Goal: Task Accomplishment & Management: Manage account settings

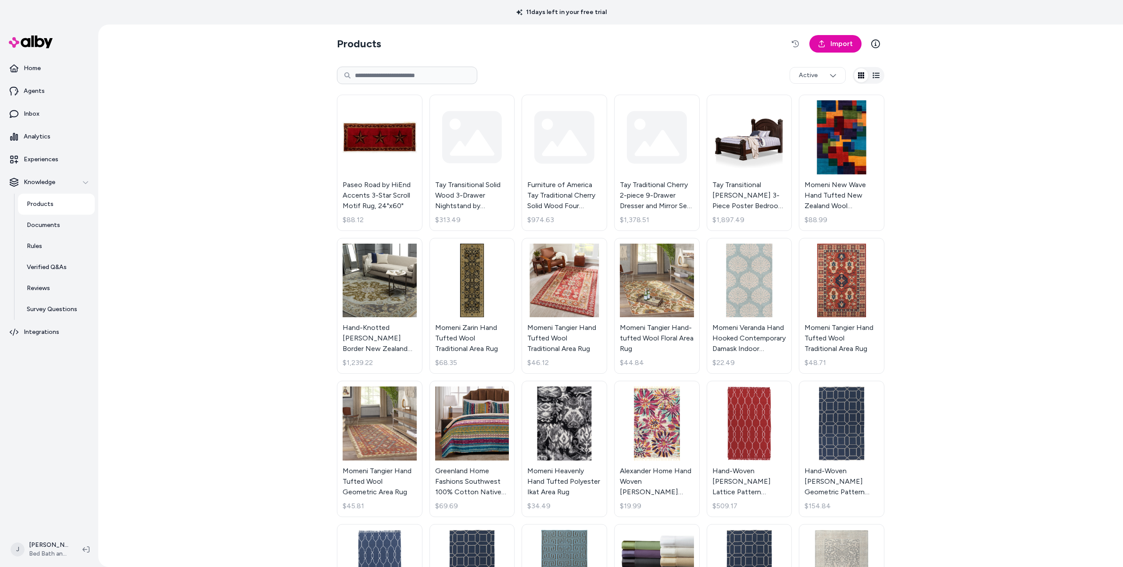
click at [952, 247] on div "Products Import Active Paseo Road by HiEnd Accents 3-Star Scroll Motif Rug, 24"…" at bounding box center [610, 296] width 1024 height 543
click at [287, 126] on div "Products Import Active Paseo Road by HiEnd Accents 3-Star Scroll Motif Rug, 24"…" at bounding box center [610, 296] width 1024 height 543
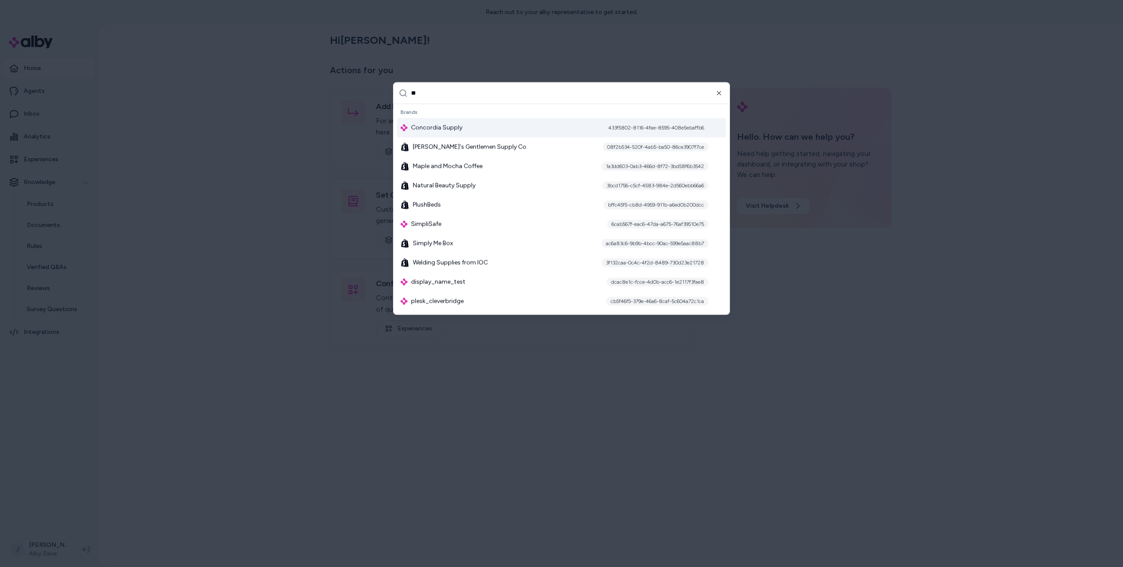
type input "***"
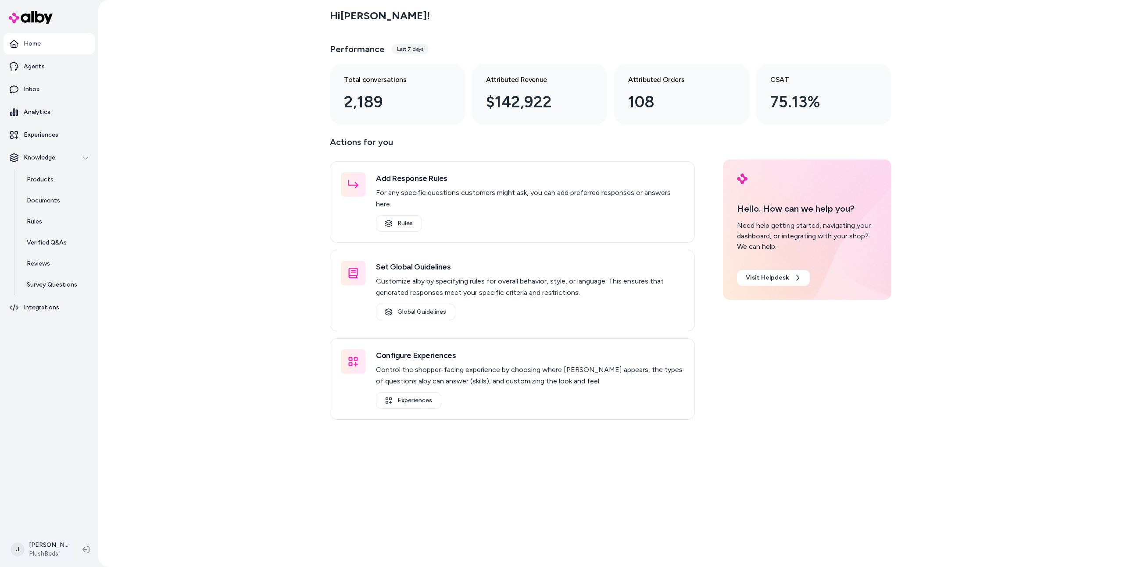
click at [21, 552] on html "Home Agents Inbox Analytics Experiences Knowledge Products Documents Rules Veri…" at bounding box center [561, 283] width 1123 height 567
click at [65, 456] on link "Settings" at bounding box center [78, 450] width 138 height 21
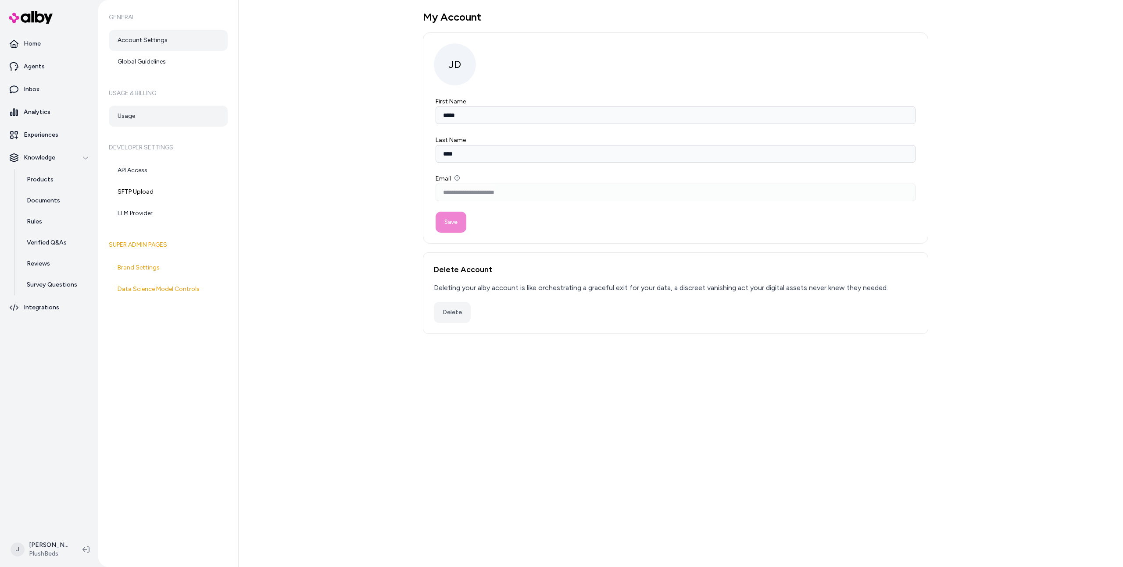
click at [170, 122] on link "Usage" at bounding box center [168, 116] width 119 height 21
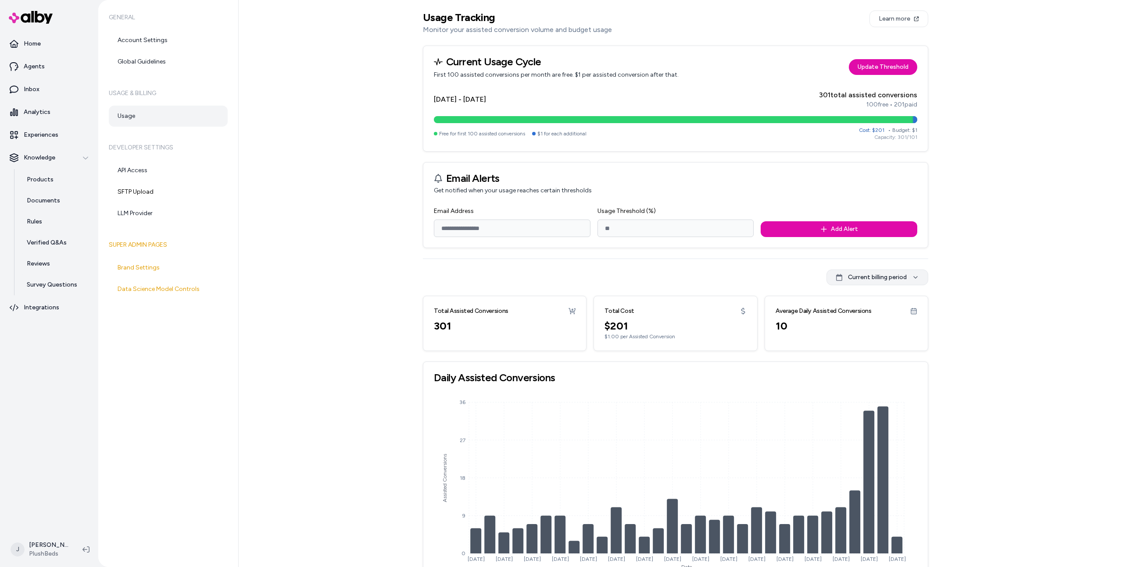
click at [896, 273] on html "Home Agents Inbox Analytics Experiences Knowledge Products Documents Rules Veri…" at bounding box center [561, 283] width 1123 height 567
click at [889, 293] on div "Current billing period" at bounding box center [877, 296] width 101 height 14
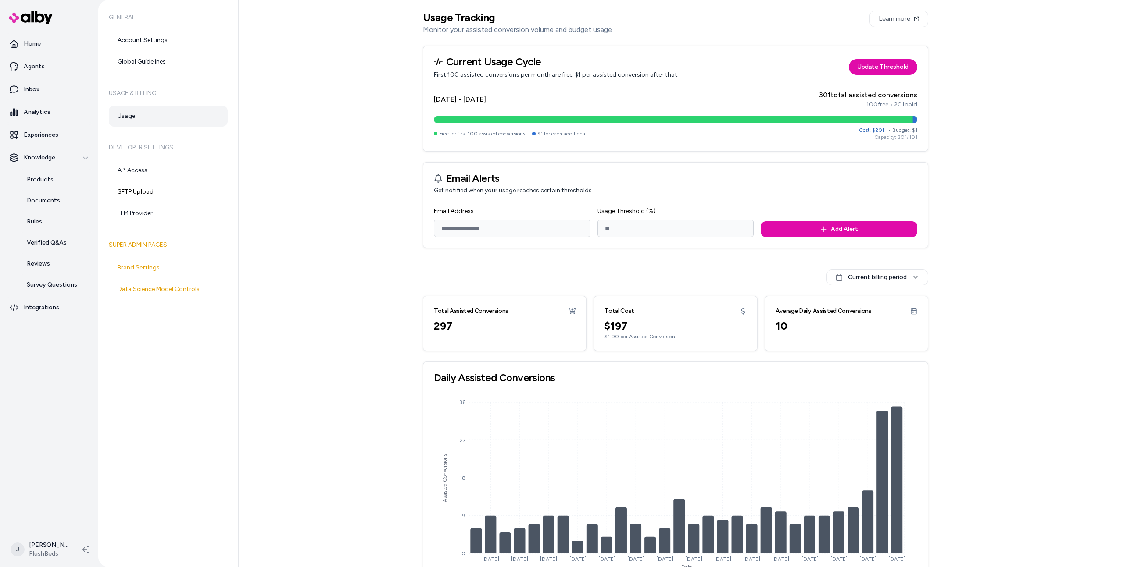
click at [952, 268] on div "Usage Tracking Monitor your assisted conversion volume and budget usage Learn m…" at bounding box center [681, 283] width 884 height 567
